Goal: Information Seeking & Learning: Learn about a topic

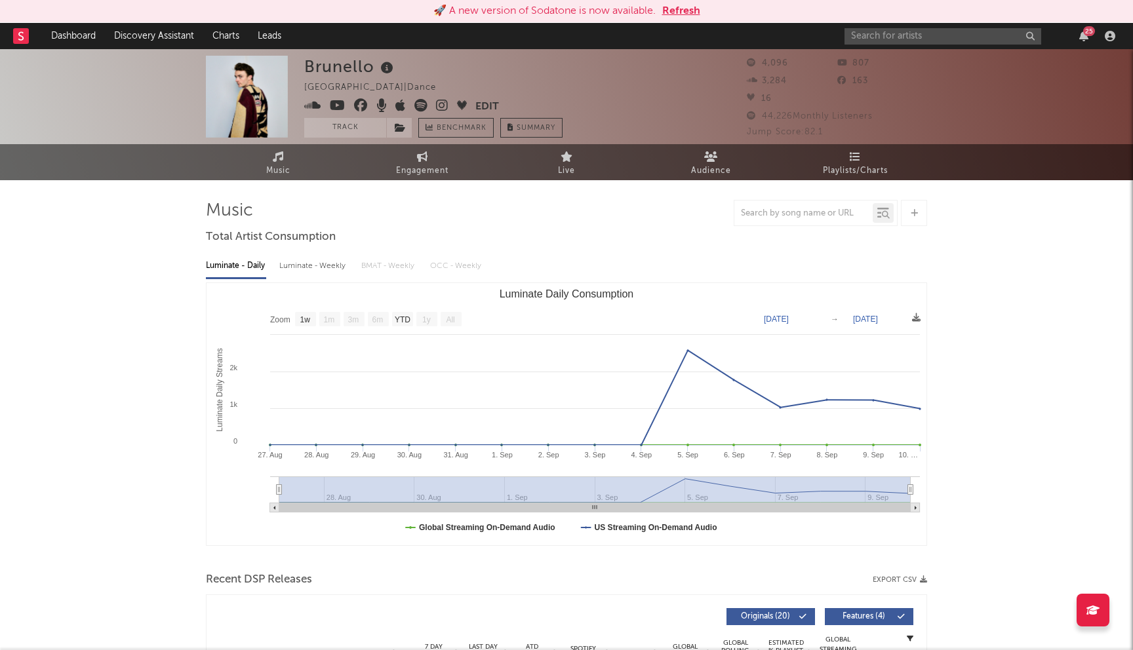
select select "1w"
click at [685, 8] on button "Refresh" at bounding box center [681, 11] width 38 height 16
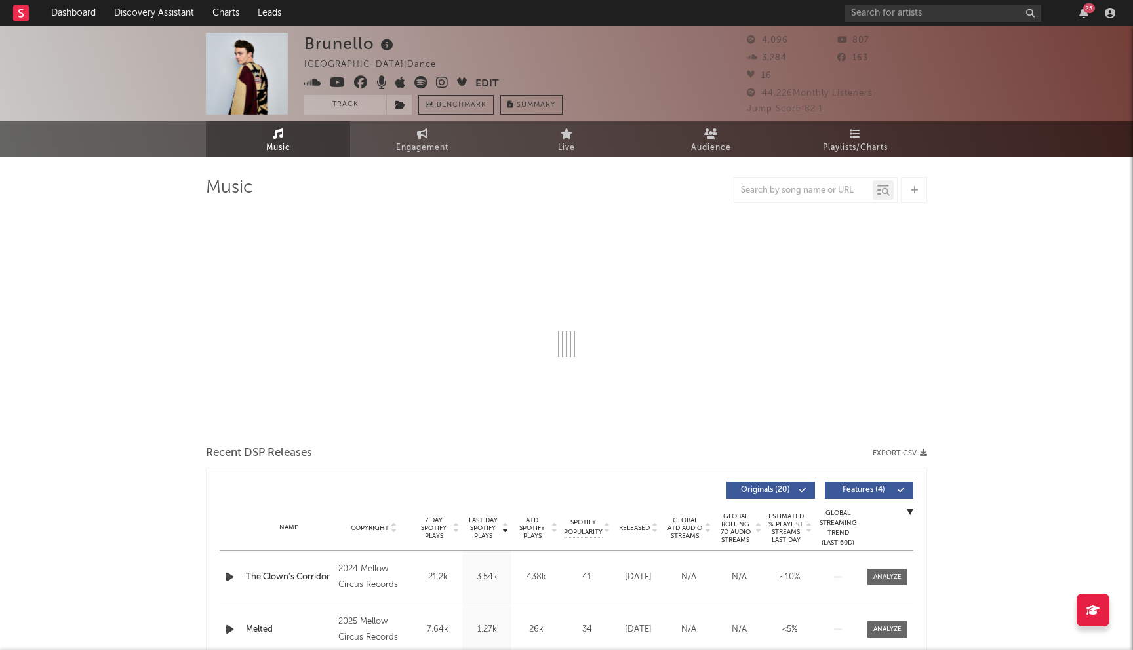
select select "1w"
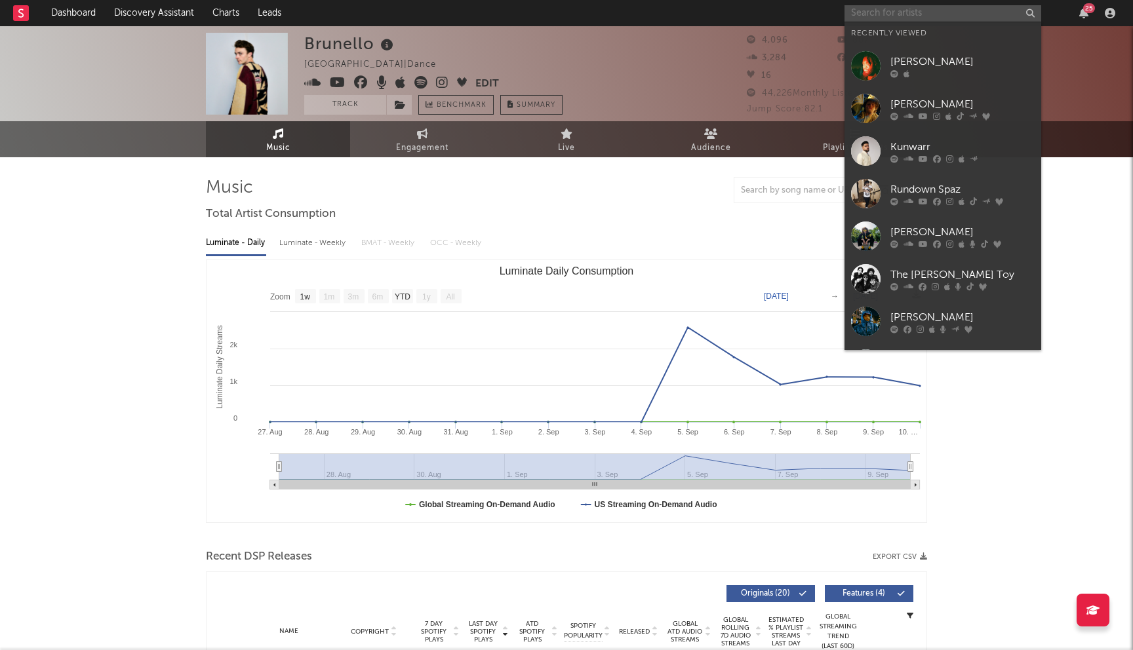
click at [876, 9] on input "text" at bounding box center [942, 13] width 197 height 16
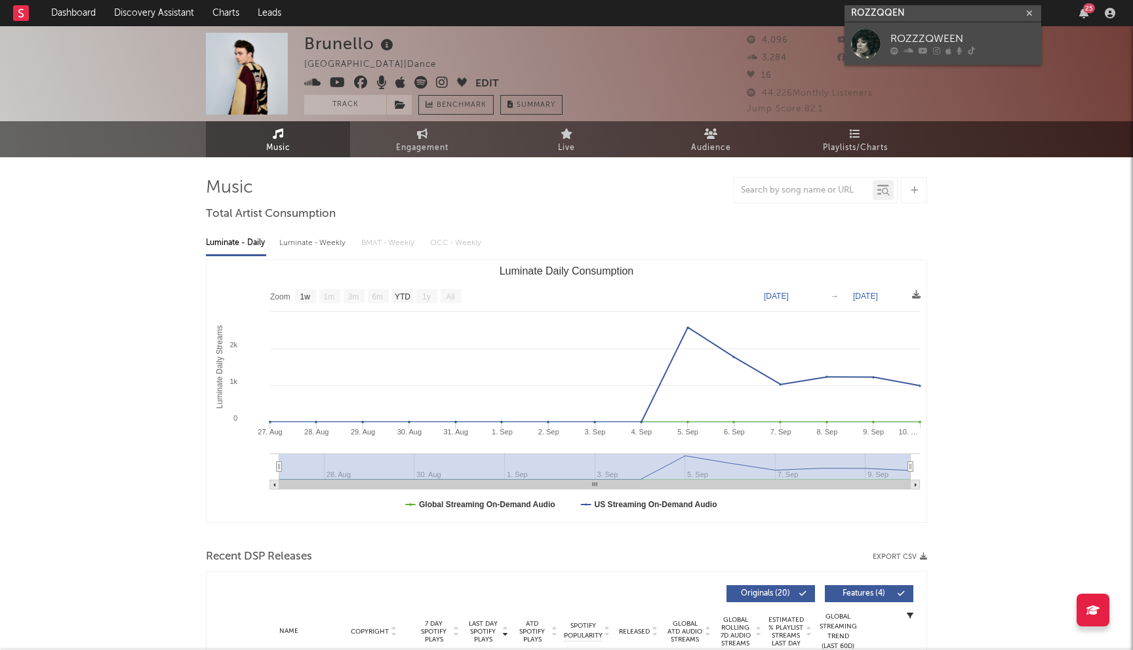
type input "ROZZQQEN"
click at [911, 43] on div "ROZZZQWEEN" at bounding box center [962, 39] width 144 height 16
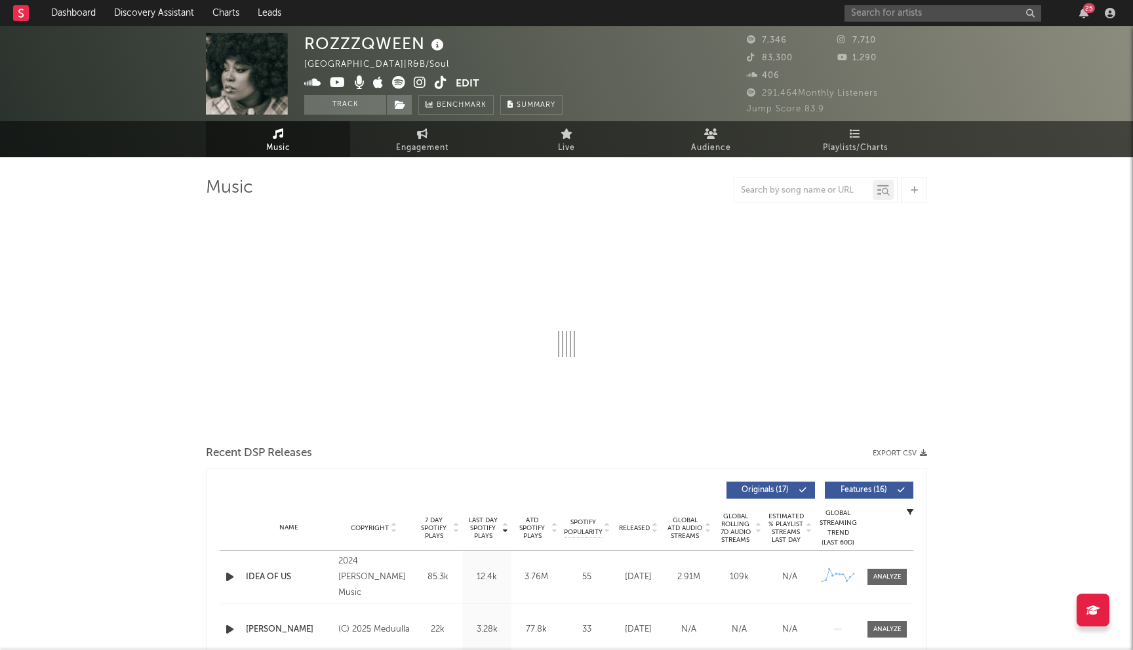
select select "6m"
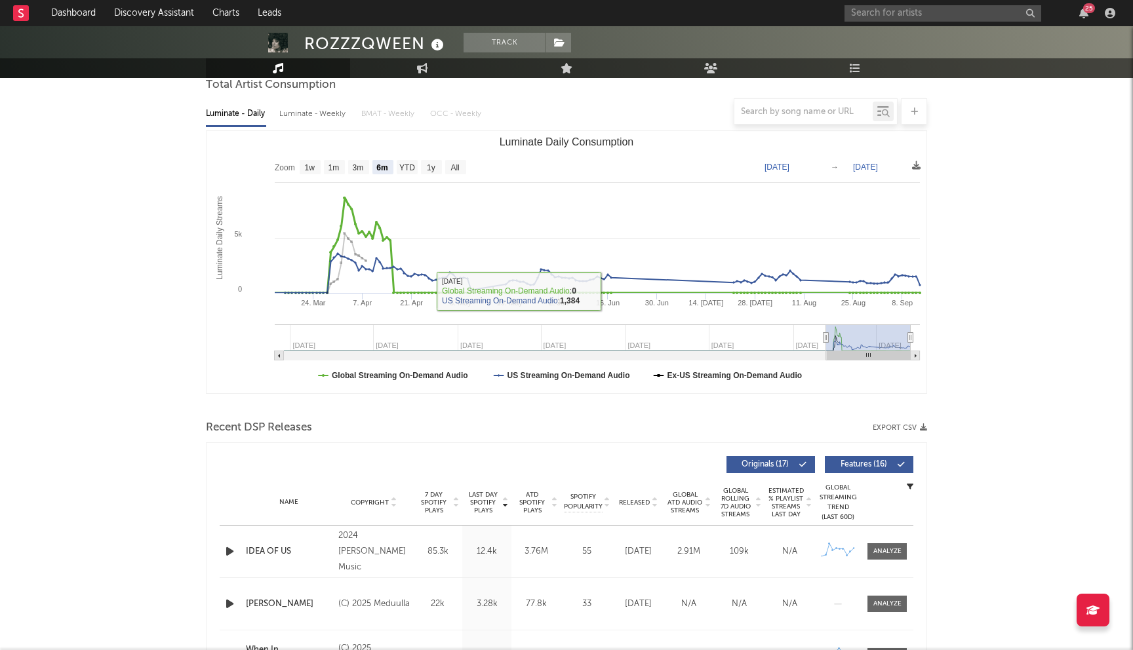
scroll to position [144, 0]
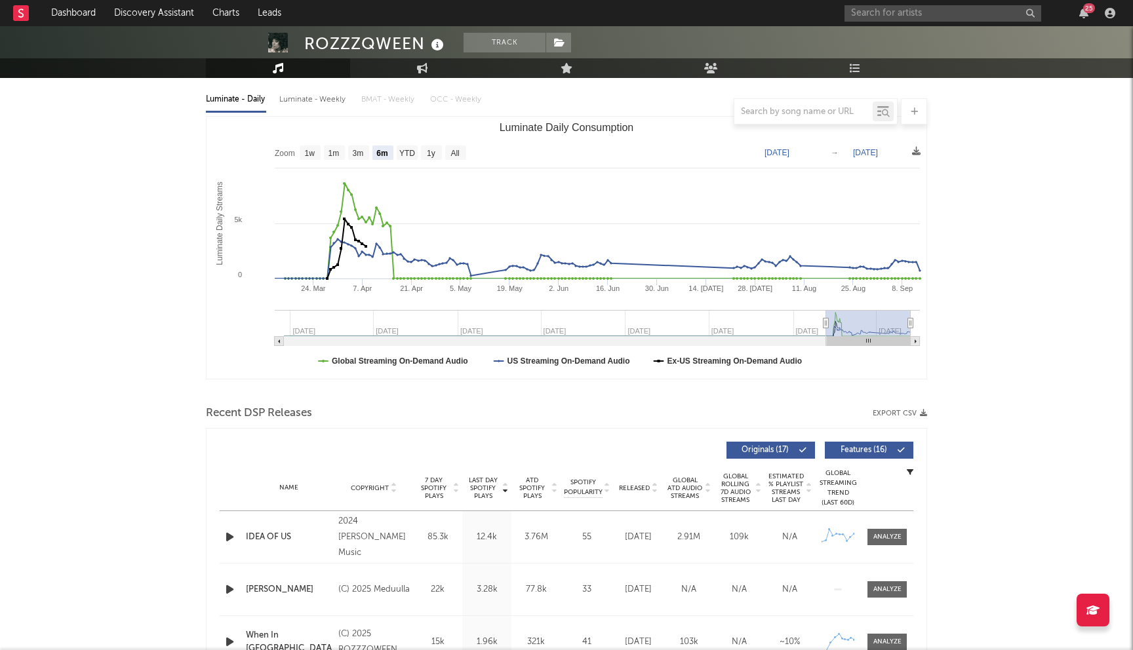
click at [277, 539] on div "IDEA OF US" at bounding box center [289, 537] width 86 height 13
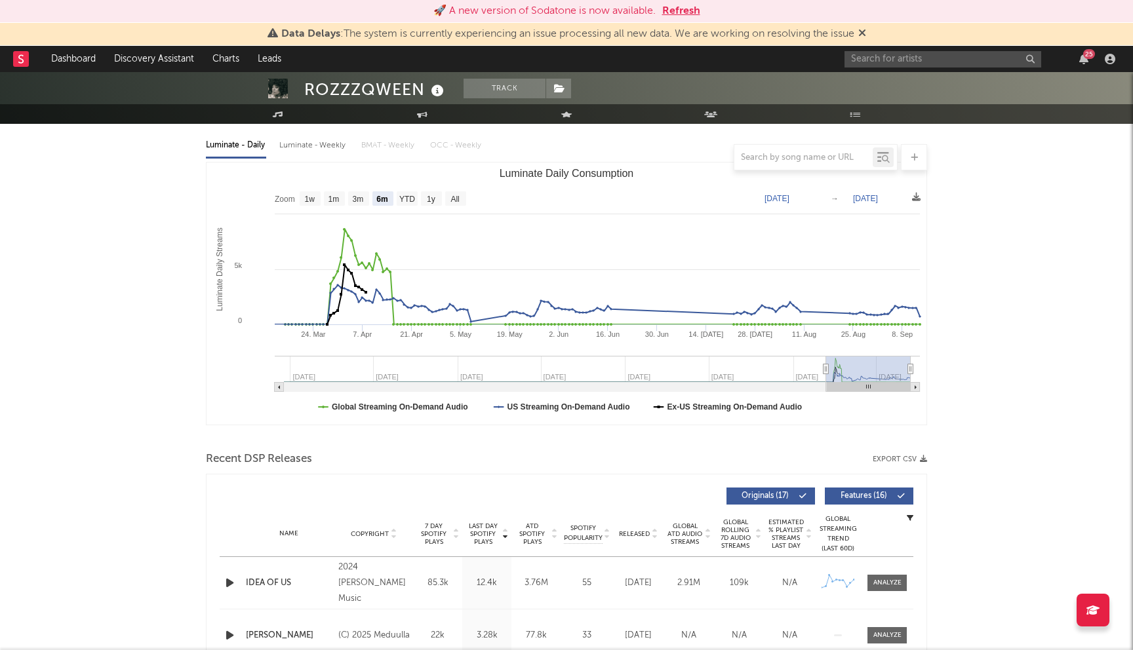
click at [666, 5] on button "Refresh" at bounding box center [681, 11] width 38 height 16
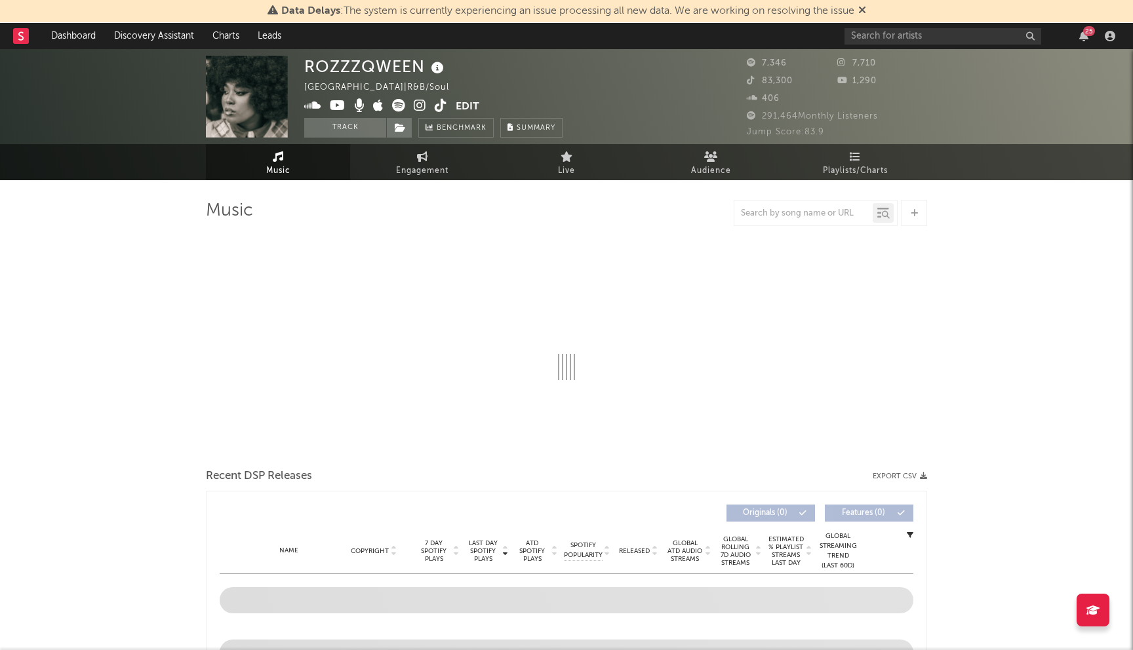
select select "6m"
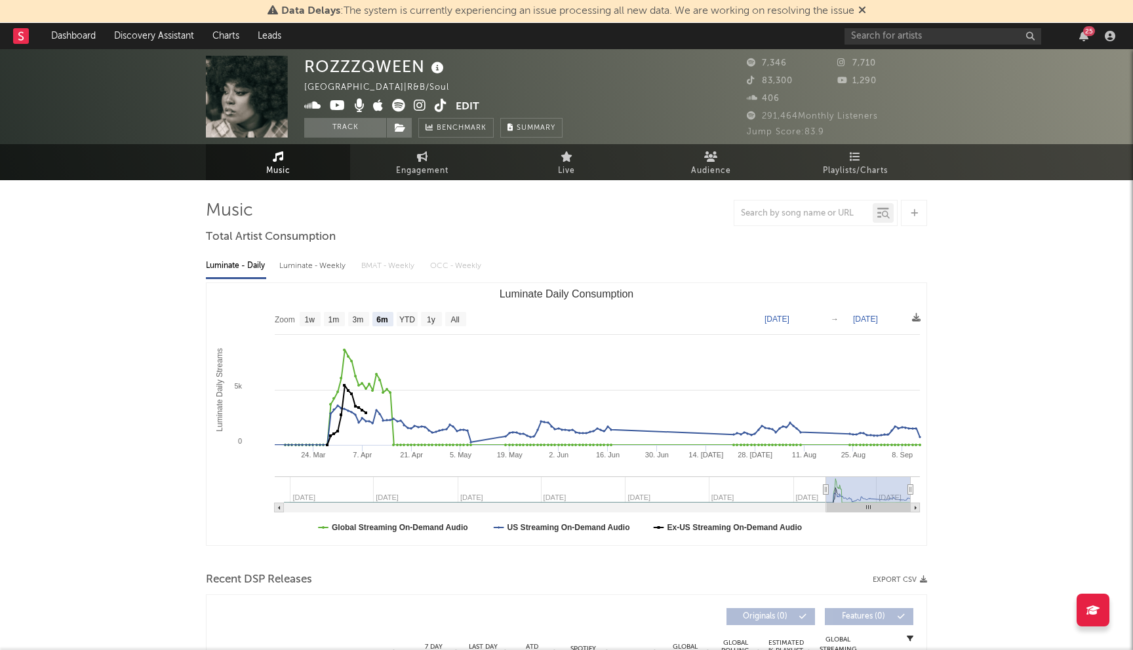
click at [861, 10] on icon at bounding box center [862, 10] width 8 height 10
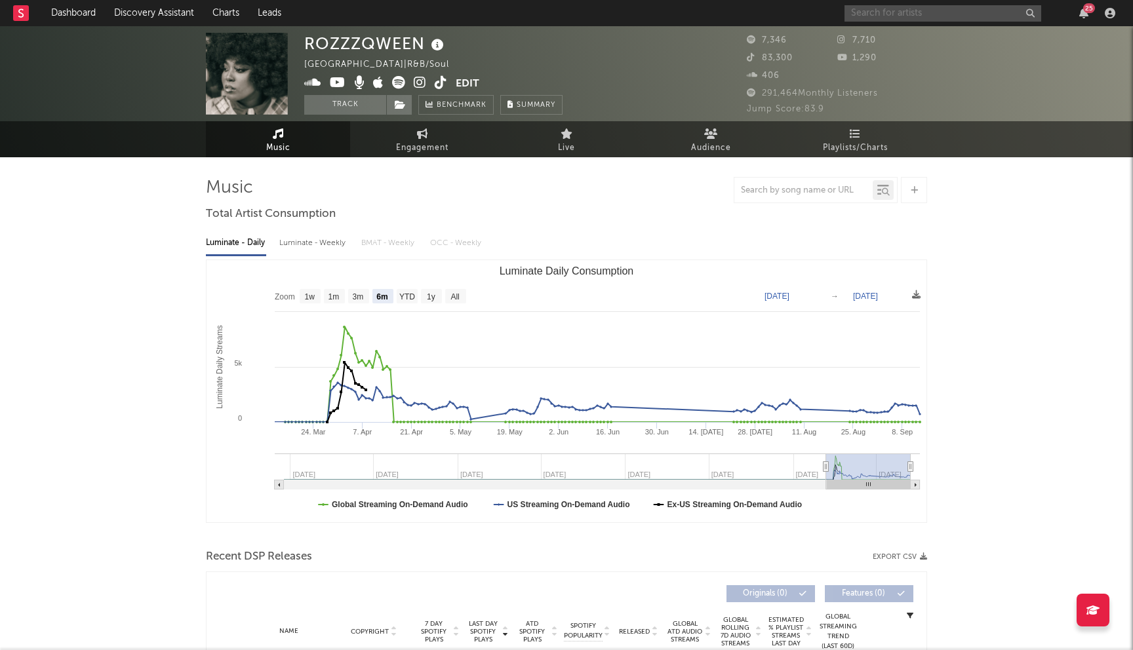
click at [861, 10] on input "text" at bounding box center [942, 13] width 197 height 16
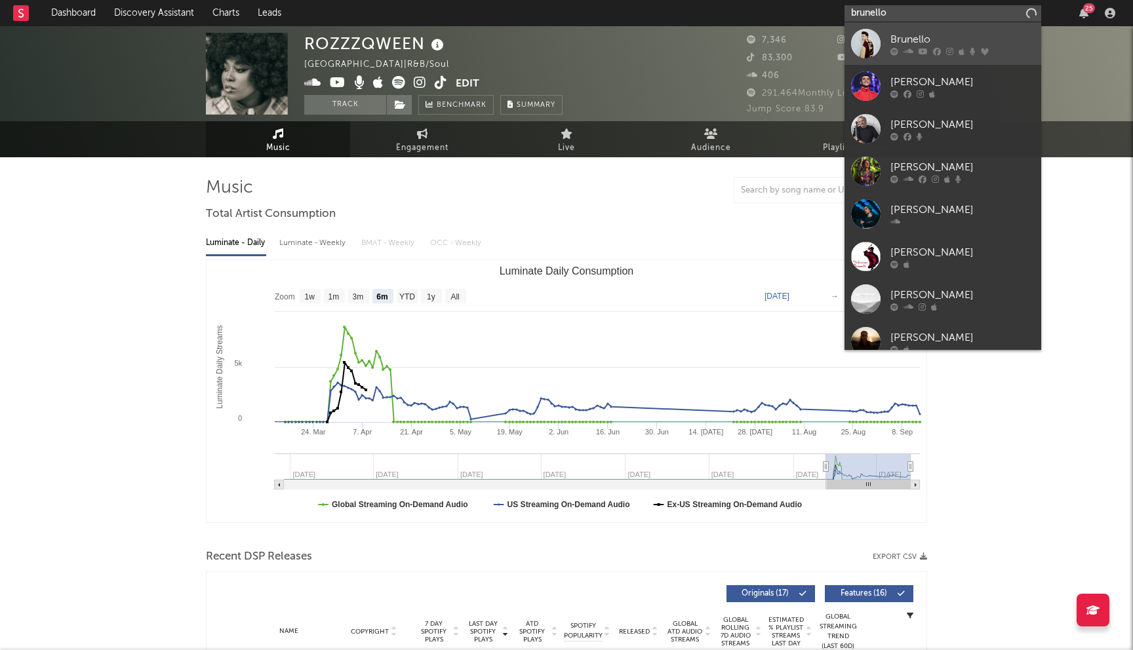
type input "brunello"
click at [925, 64] on link "Brunello" at bounding box center [942, 43] width 197 height 43
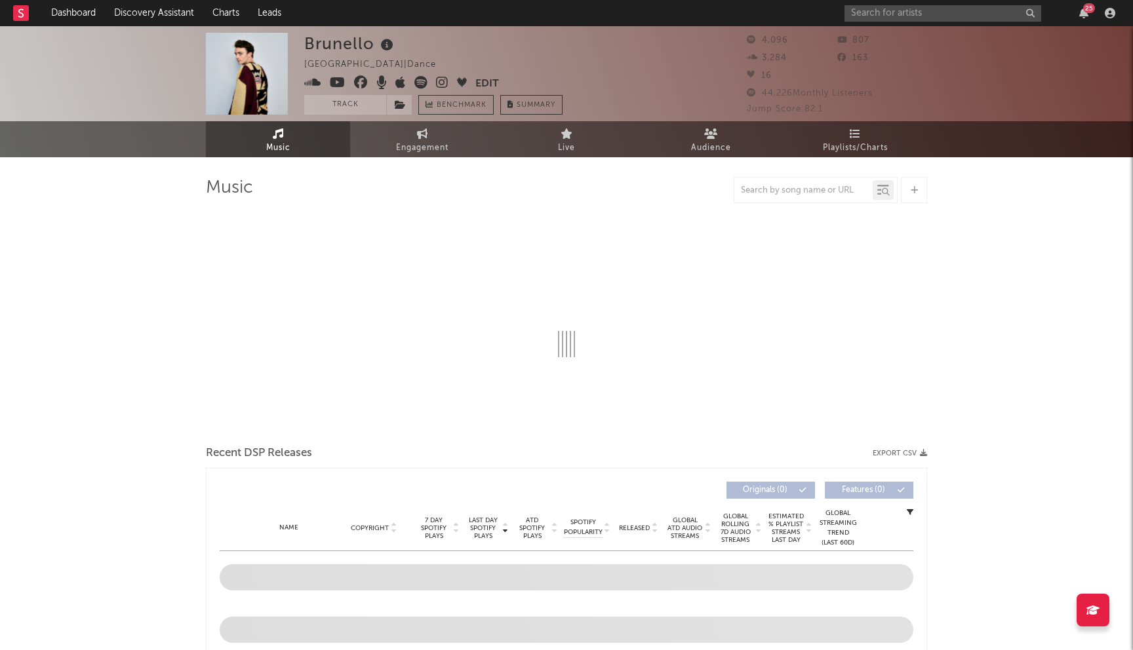
select select "1w"
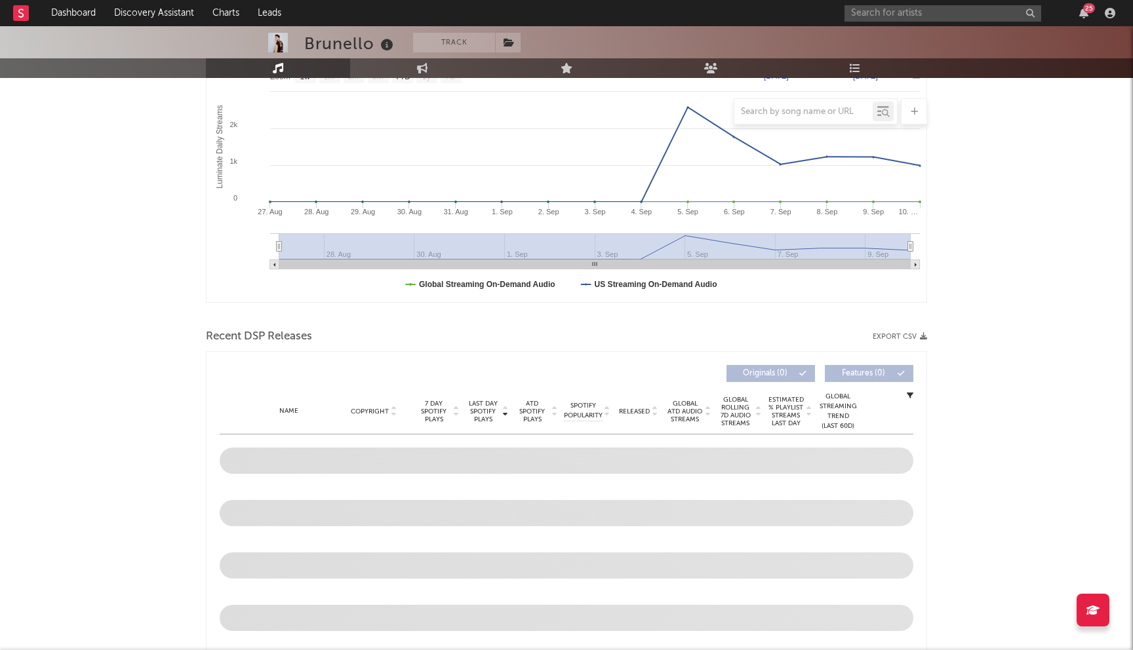
scroll to position [515, 0]
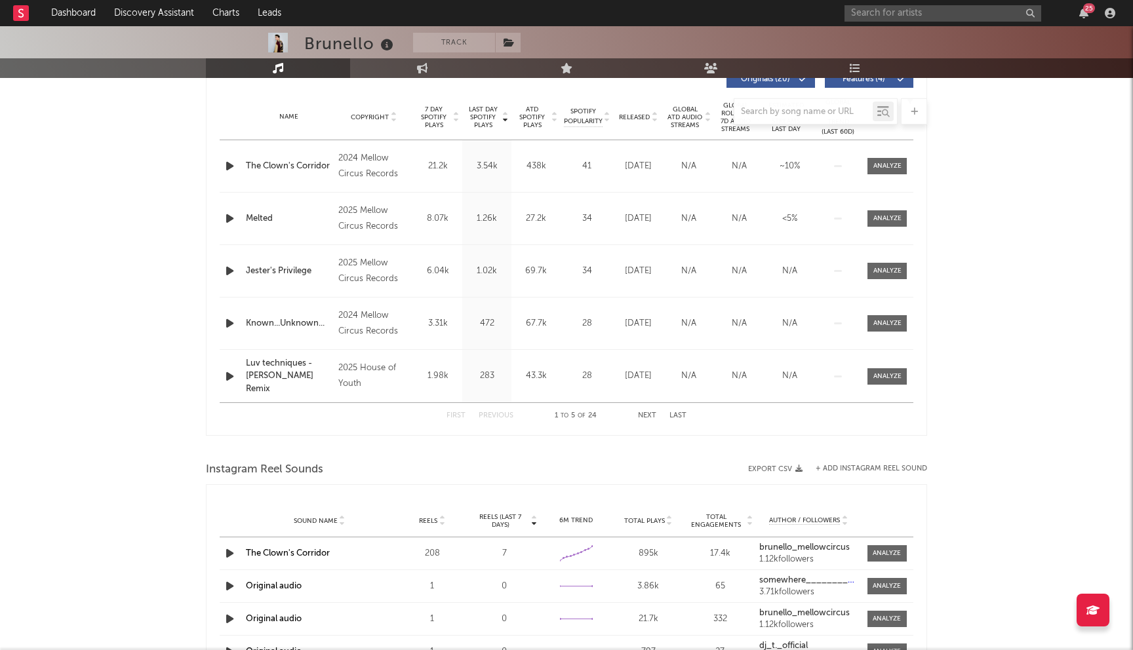
click at [651, 415] on button "Next" at bounding box center [647, 415] width 18 height 7
click at [640, 419] on button "Next" at bounding box center [647, 415] width 18 height 7
click at [488, 422] on div "First Previous 11 to 15 of 24 Next Last" at bounding box center [566, 416] width 240 height 26
click at [492, 418] on button "Previous" at bounding box center [495, 415] width 35 height 7
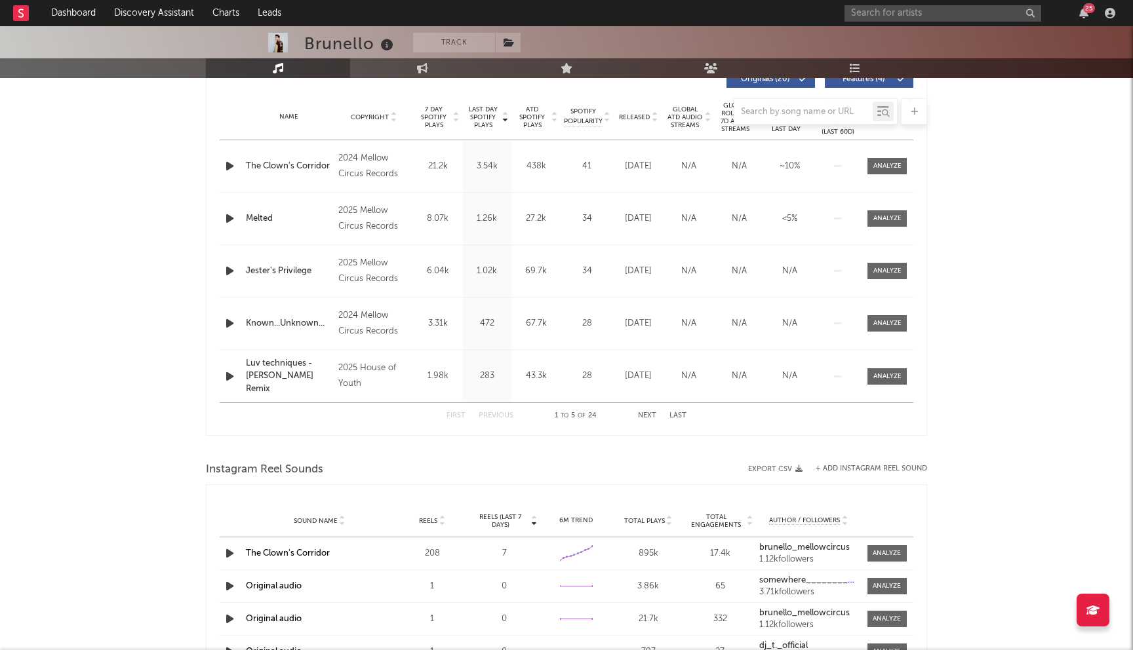
click at [492, 418] on button "Previous" at bounding box center [495, 415] width 35 height 7
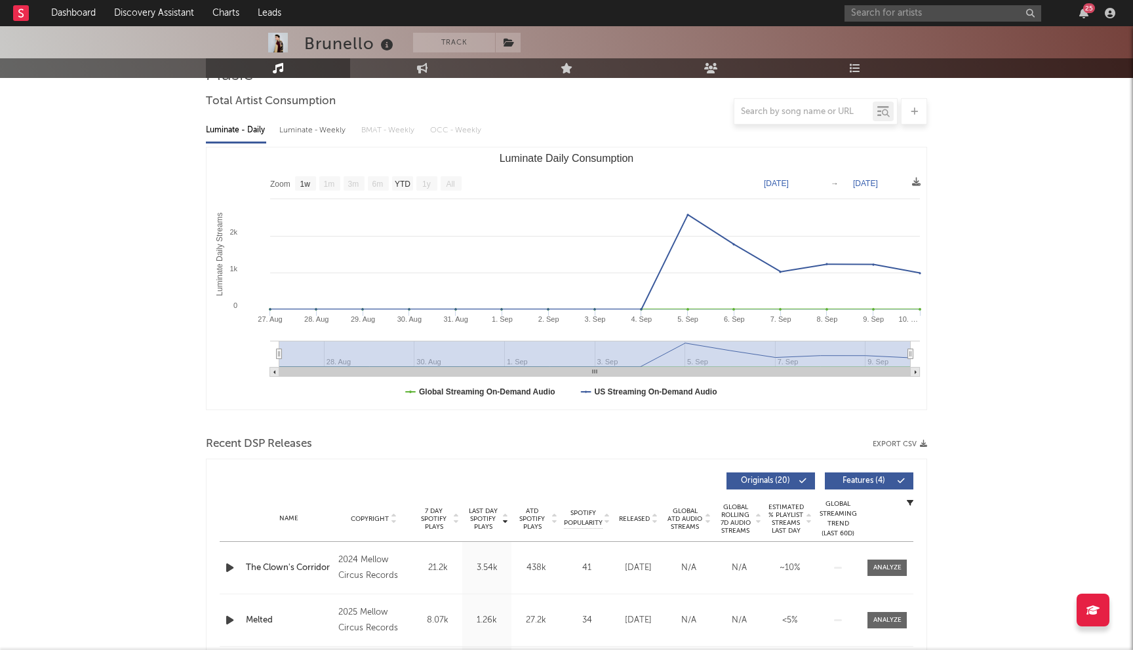
scroll to position [0, 0]
